Goal: Information Seeking & Learning: Learn about a topic

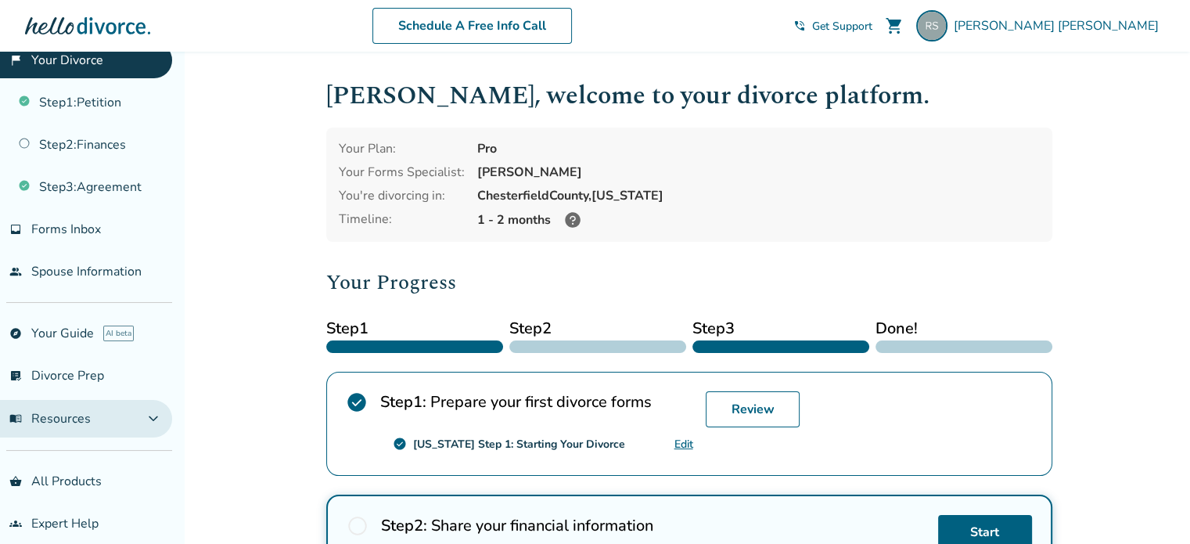
scroll to position [41, 0]
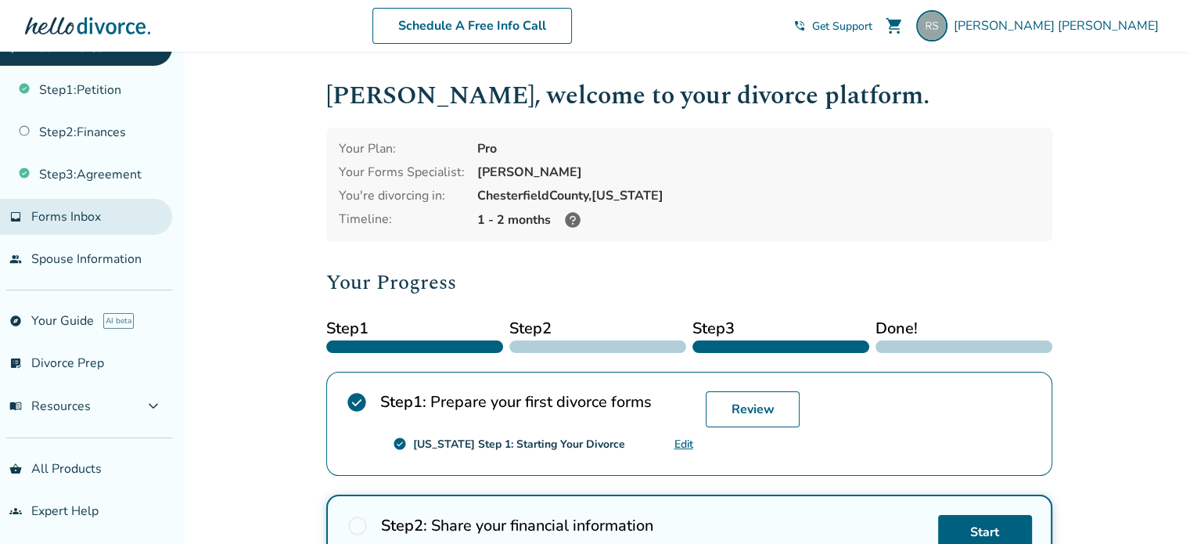
click at [77, 215] on span "Forms Inbox" at bounding box center [66, 216] width 70 height 17
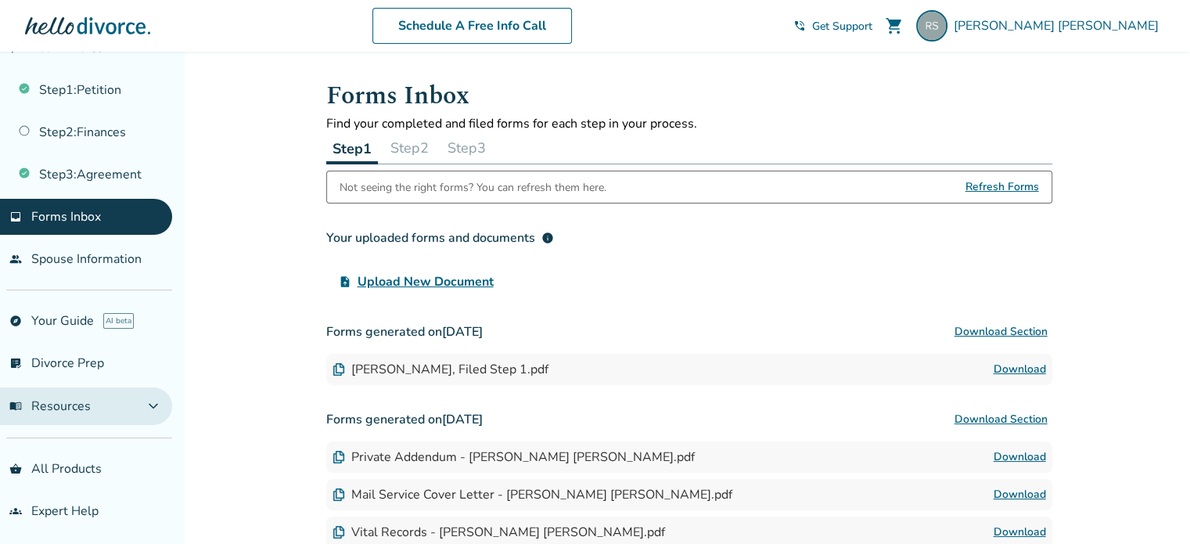
click at [80, 408] on span "menu_book Resources" at bounding box center [49, 405] width 81 height 17
click at [56, 400] on span "menu_book Resources" at bounding box center [49, 405] width 81 height 17
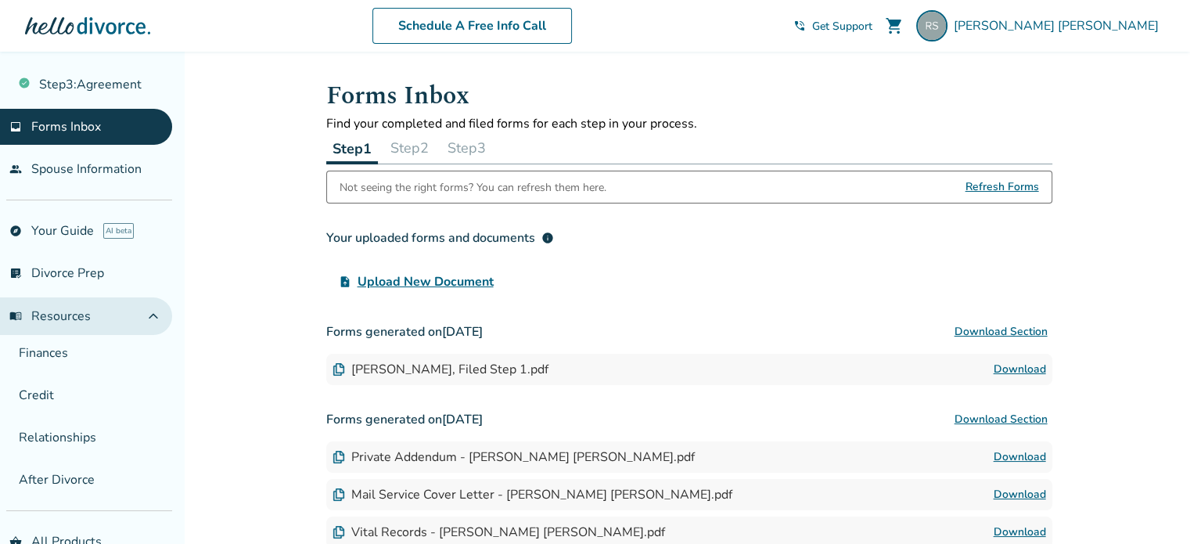
scroll to position [197, 0]
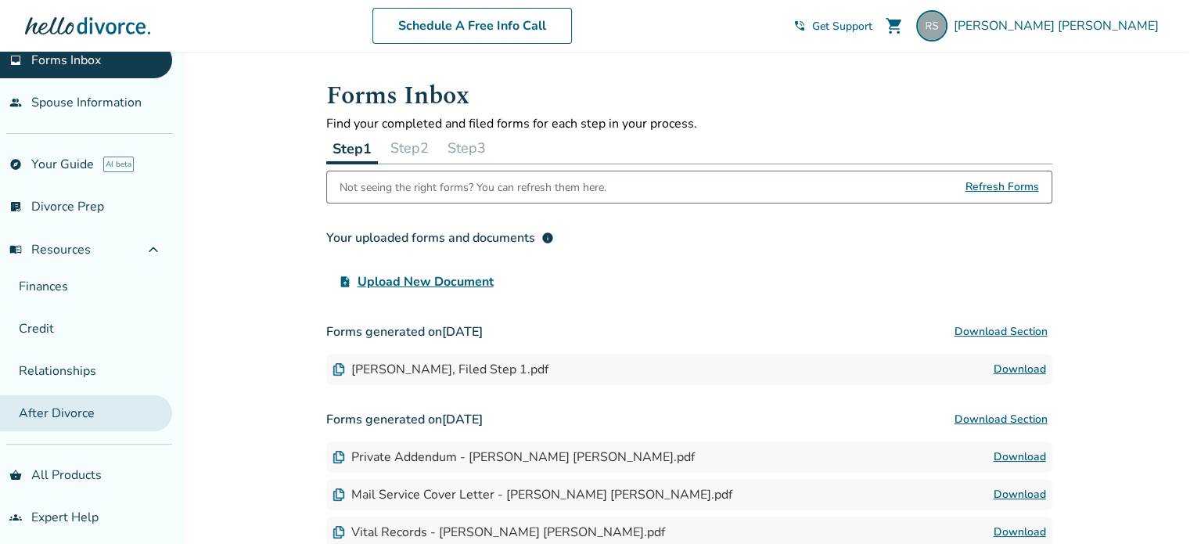
click at [70, 411] on link "After Divorce" at bounding box center [86, 413] width 172 height 36
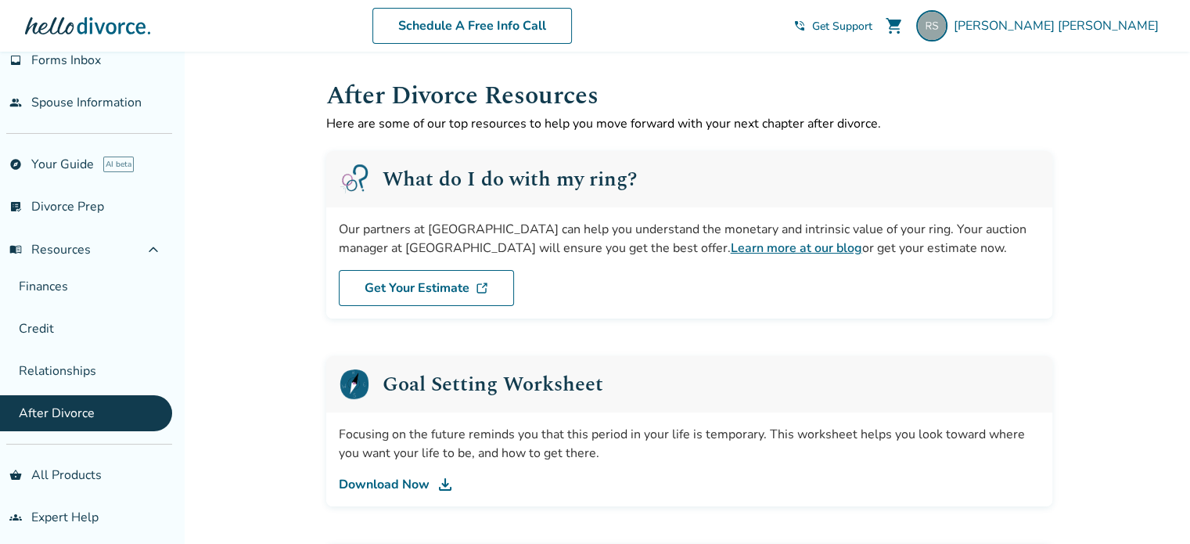
click at [730, 249] on link "Learn more at our blog" at bounding box center [795, 247] width 131 height 17
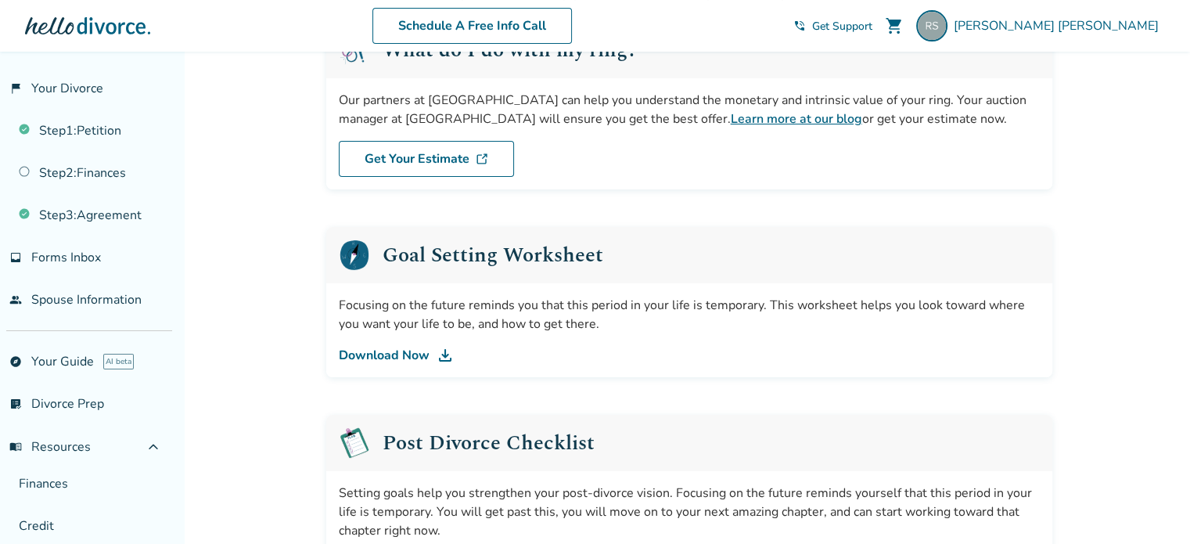
scroll to position [156, 0]
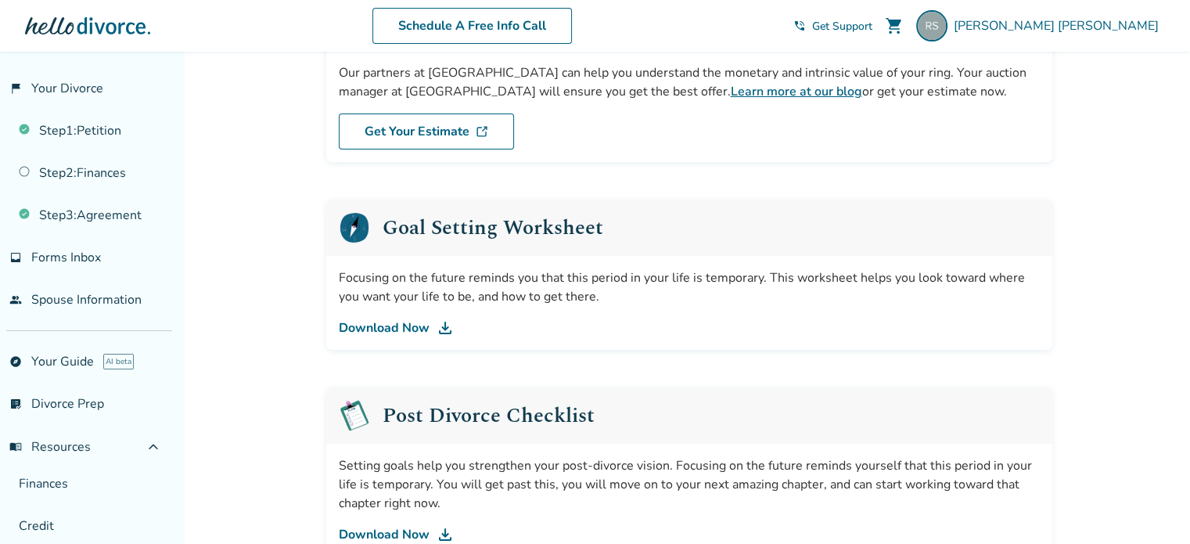
click at [404, 328] on link "Download Now" at bounding box center [689, 327] width 701 height 19
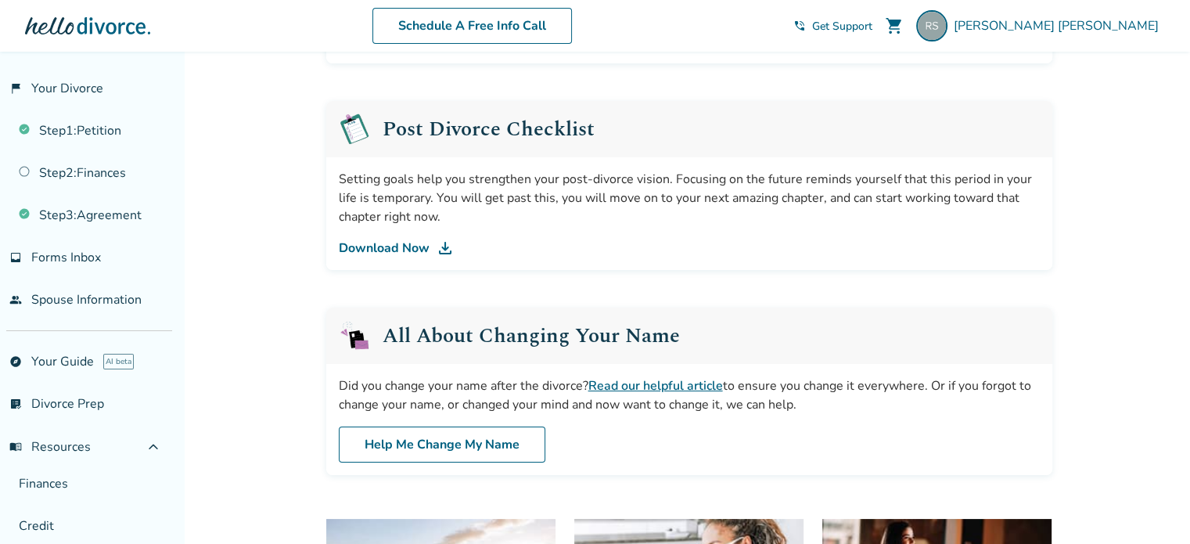
scroll to position [469, 0]
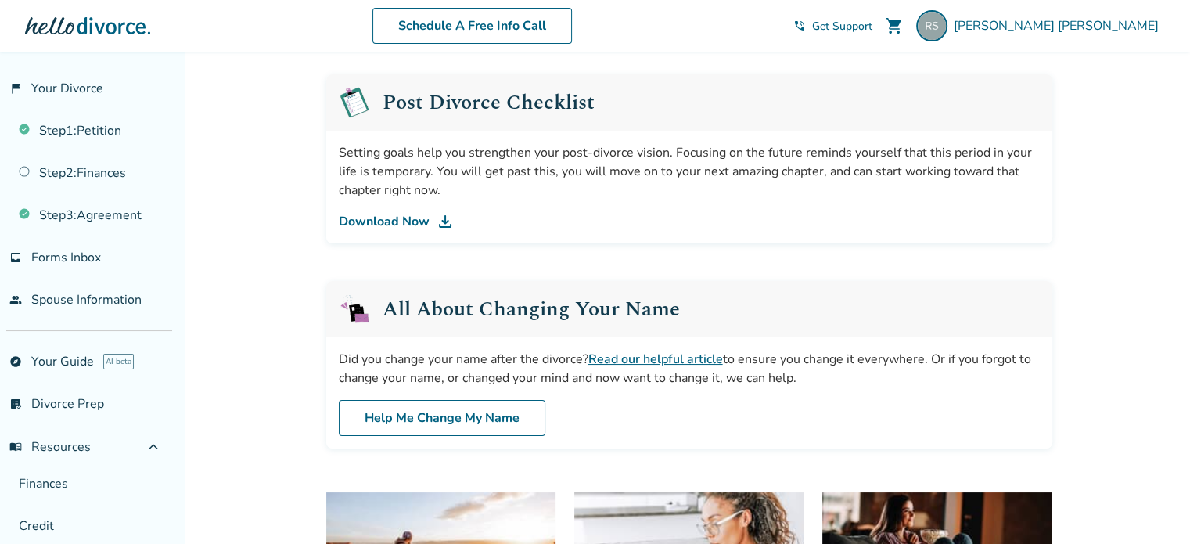
click at [411, 217] on link "Download Now" at bounding box center [689, 221] width 701 height 19
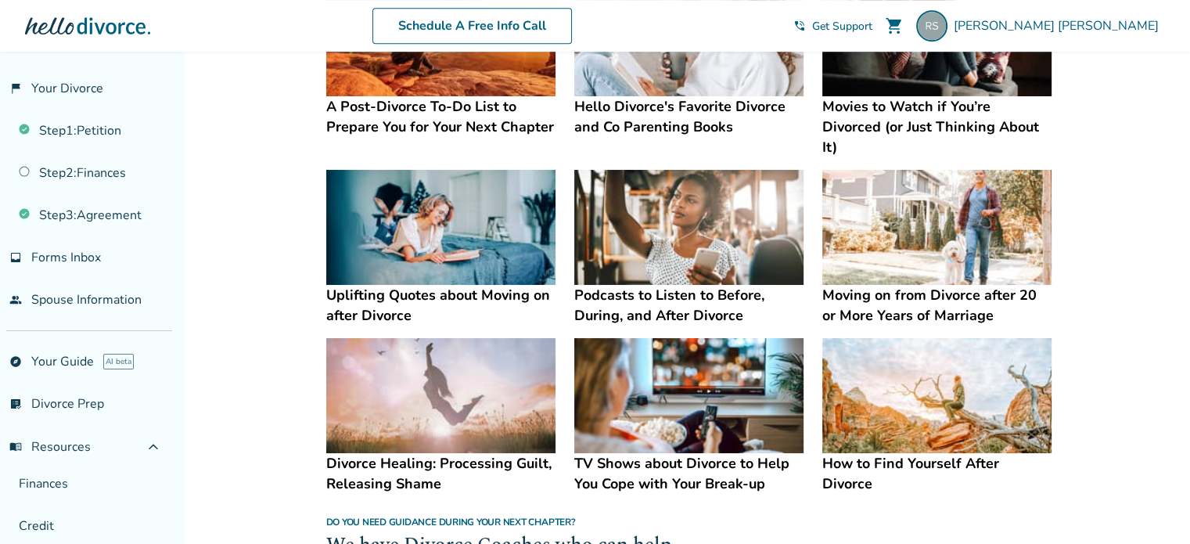
scroll to position [1017, 0]
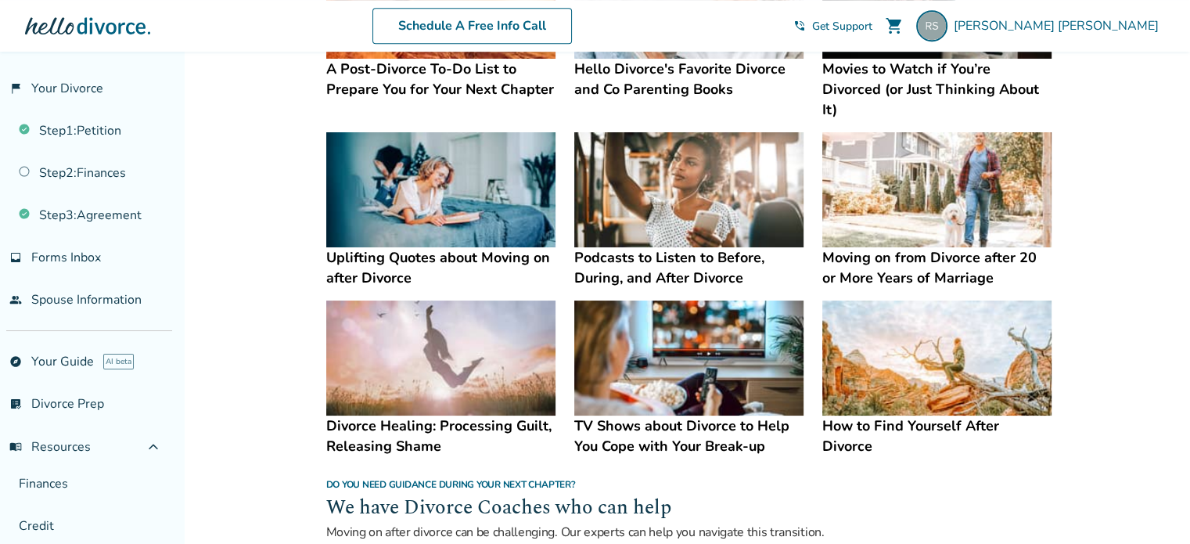
click at [892, 247] on h4 "Moving on from Divorce after 20 or More Years of Marriage" at bounding box center [936, 267] width 229 height 41
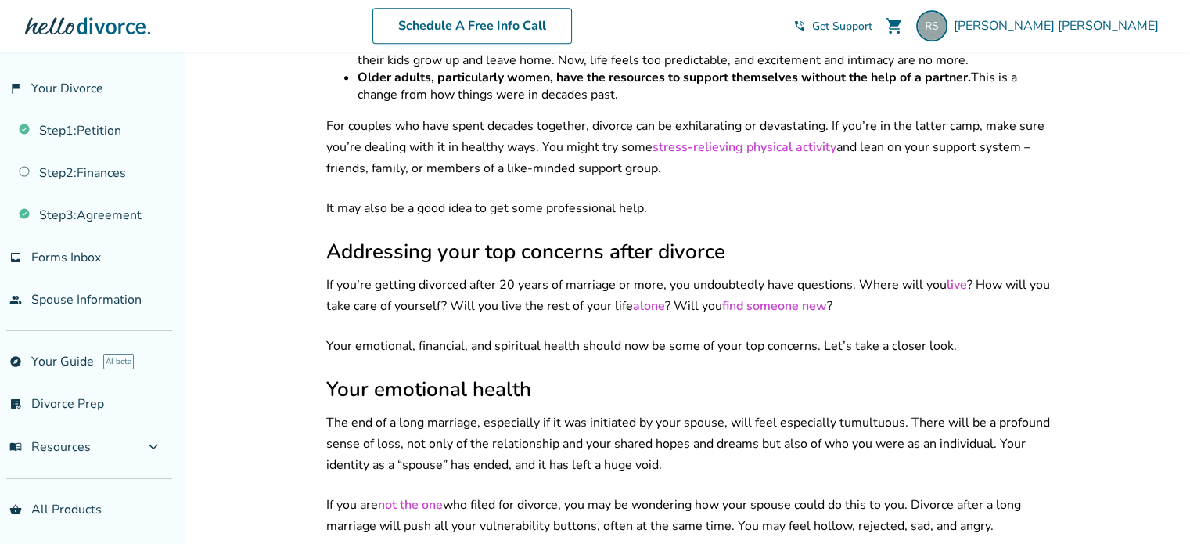
scroll to position [939, 0]
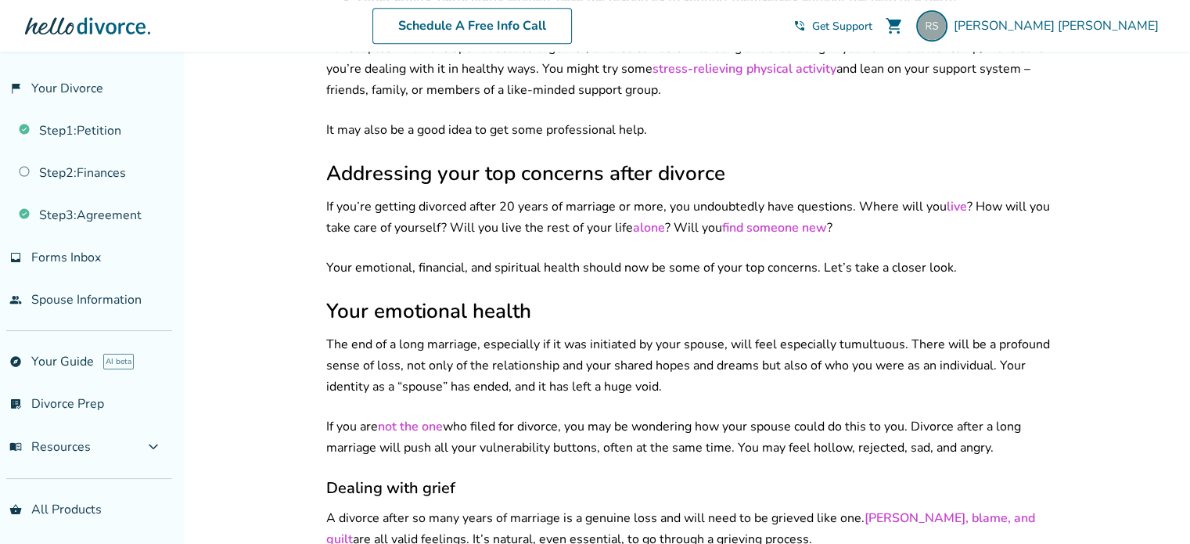
click at [648, 219] on link "alone" at bounding box center [649, 227] width 32 height 17
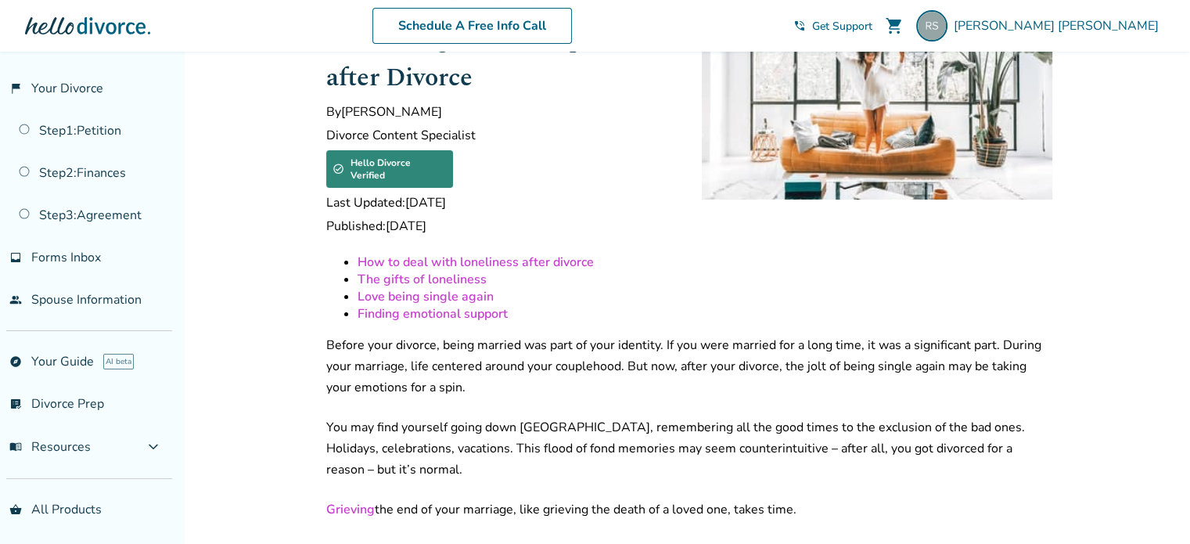
scroll to position [156, 0]
